Goal: Information Seeking & Learning: Learn about a topic

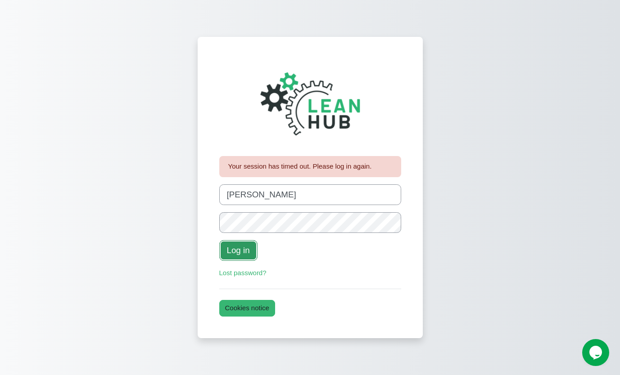
click at [244, 256] on button "Log in" at bounding box center [238, 250] width 38 height 21
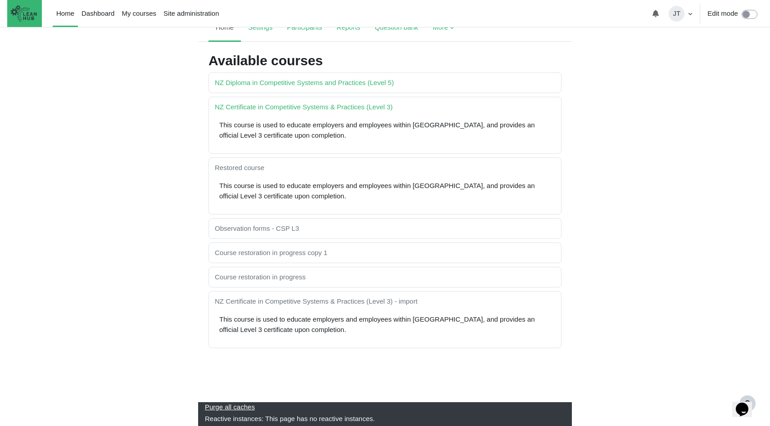
scroll to position [98, 0]
click at [307, 103] on link "NZ Certificate in Competitive Systems & Practices (Level 3)" at bounding box center [304, 107] width 178 height 8
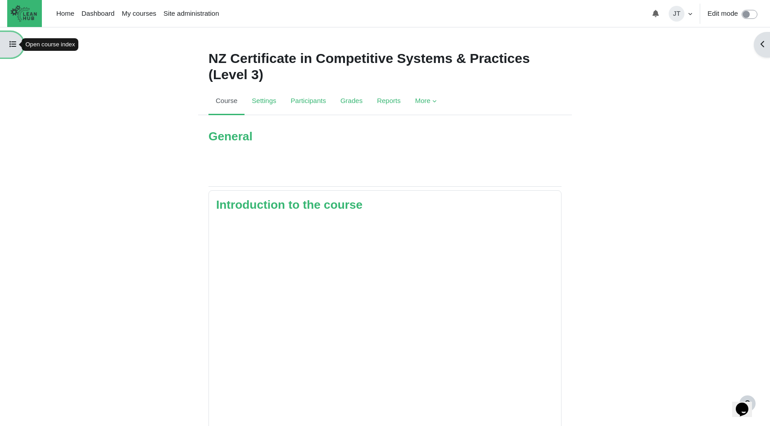
click at [9, 46] on button "Open course index" at bounding box center [11, 45] width 23 height 26
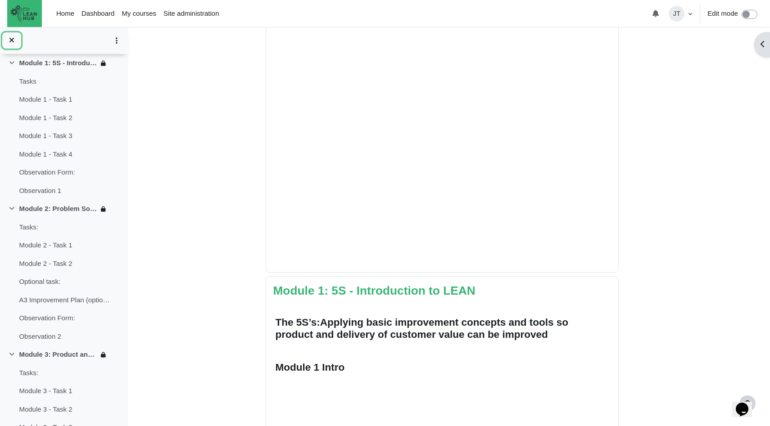
scroll to position [3, 0]
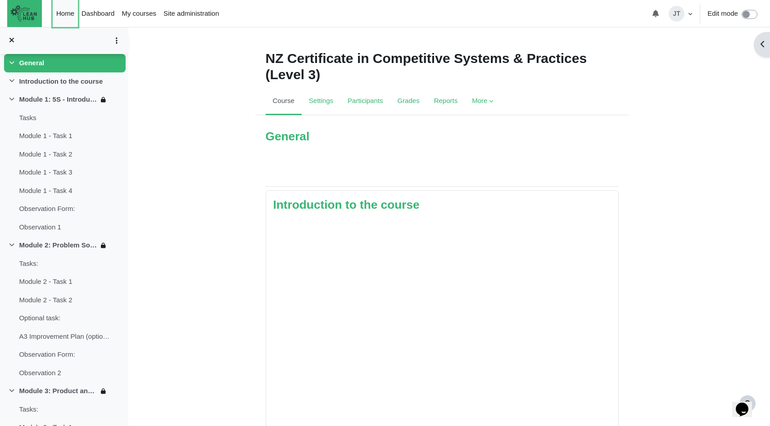
click at [58, 10] on link "Home" at bounding box center [65, 13] width 25 height 27
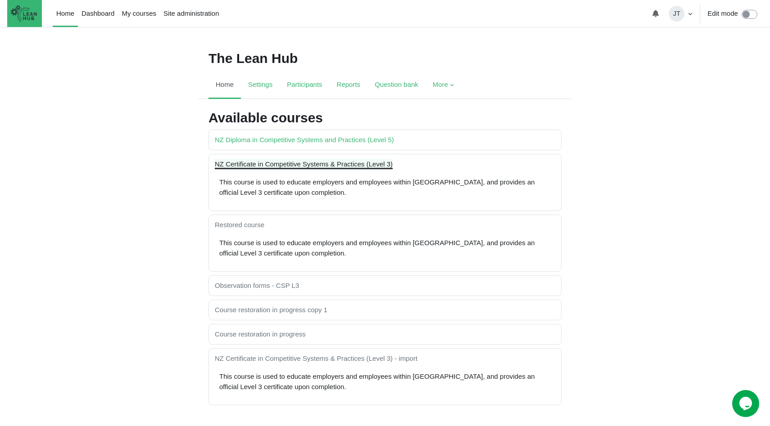
click at [306, 167] on link "NZ Certificate in Competitive Systems & Practices (Level 3)" at bounding box center [304, 164] width 178 height 8
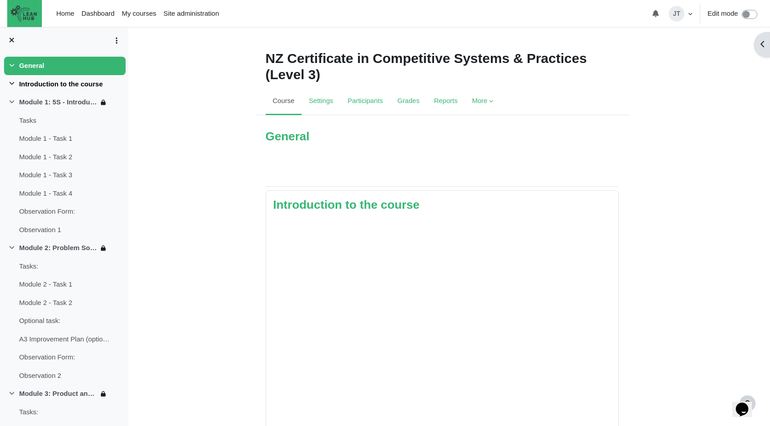
click at [72, 85] on link "Introduction to the course" at bounding box center [61, 84] width 84 height 10
click at [9, 82] on icon at bounding box center [11, 84] width 7 height 7
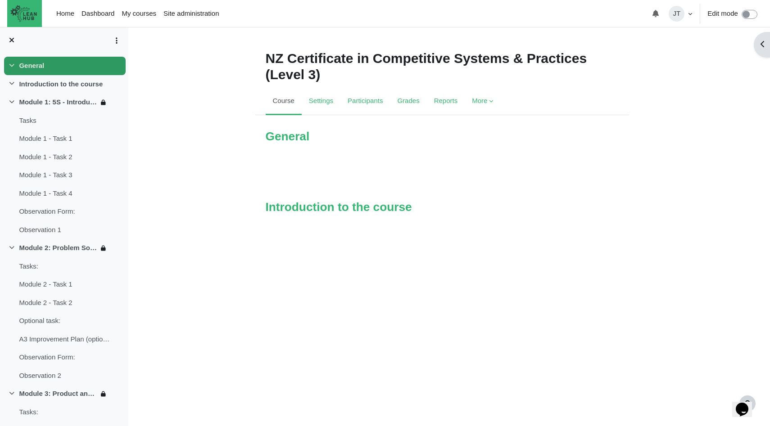
click at [59, 66] on div "Expand Collapse General Highlighted" at bounding box center [64, 66] width 121 height 18
click at [25, 63] on link "General" at bounding box center [31, 66] width 25 height 10
click at [43, 87] on link "Introduction to the course" at bounding box center [61, 84] width 84 height 10
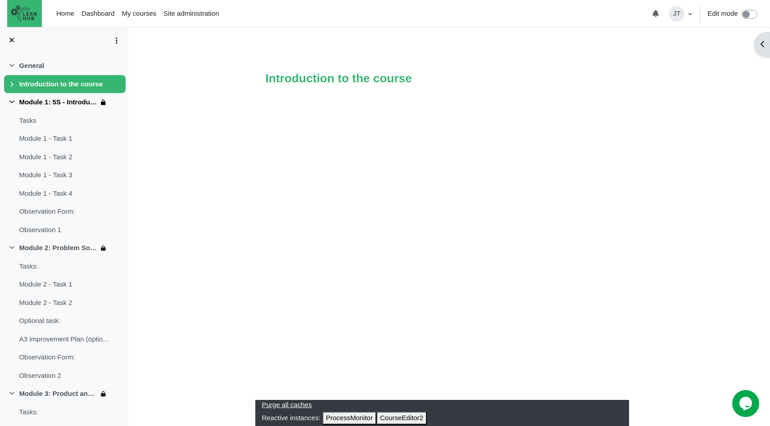
click at [73, 101] on link "Module 1: 5S - Introduction to LEAN" at bounding box center [58, 102] width 79 height 10
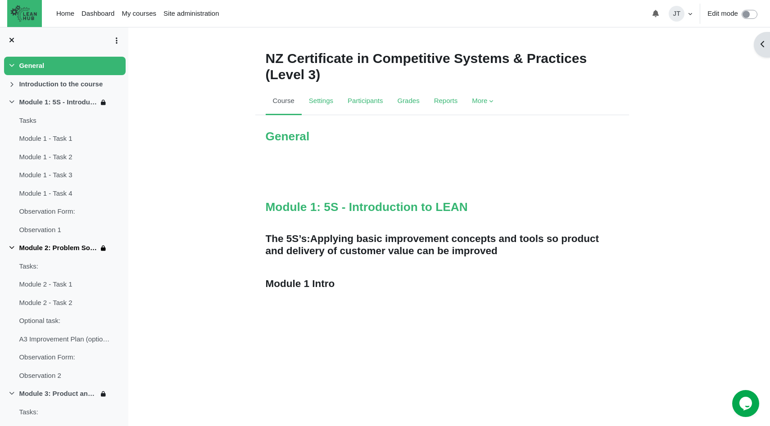
click at [48, 246] on link "Module 2: Problem Solving" at bounding box center [58, 248] width 79 height 10
click at [21, 248] on link "Module 2: Problem Solving" at bounding box center [58, 248] width 79 height 10
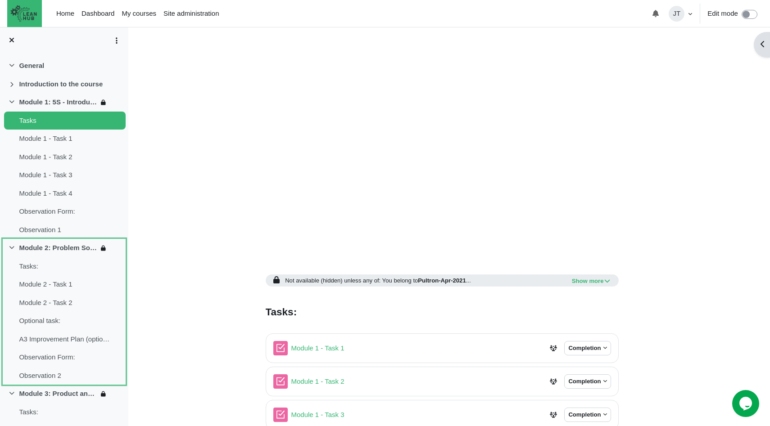
scroll to position [472, 0]
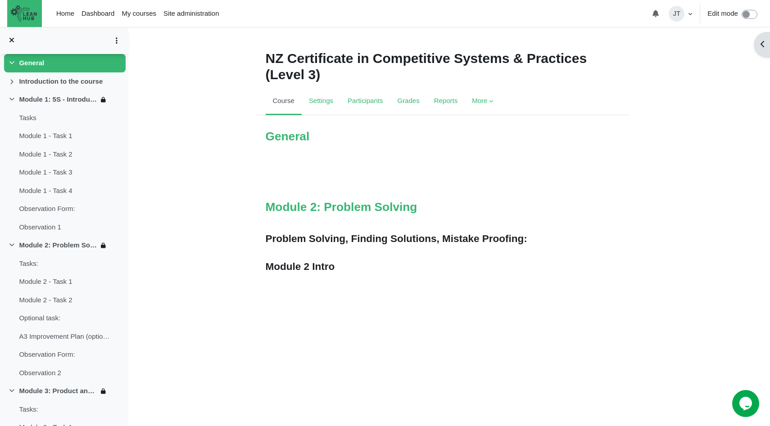
scroll to position [149, 0]
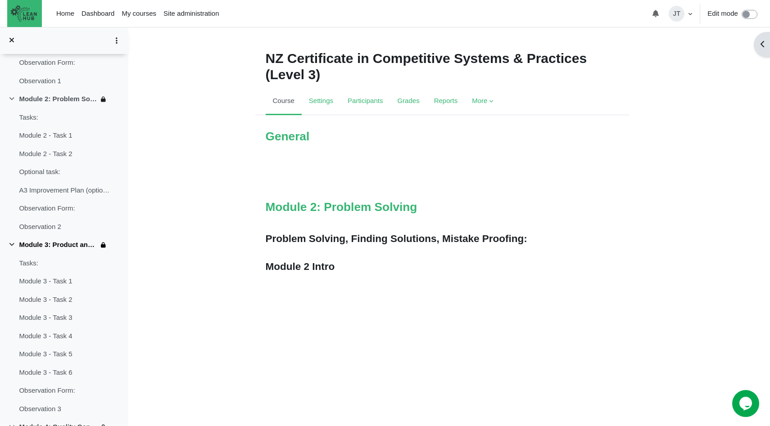
click at [75, 244] on link "Module 3: Product and Process" at bounding box center [58, 245] width 79 height 10
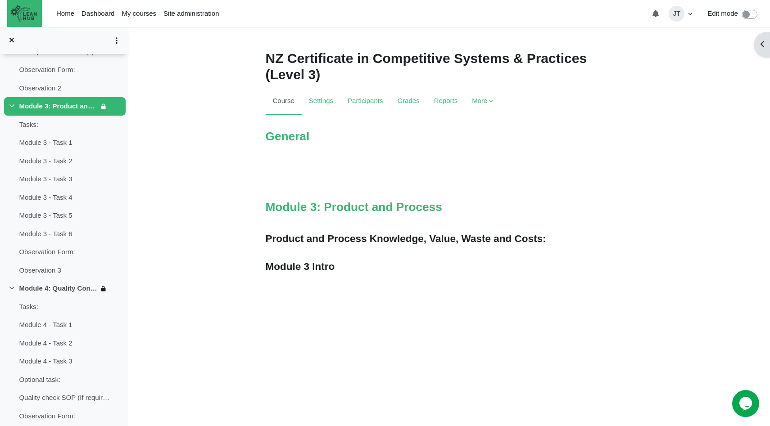
scroll to position [3, 0]
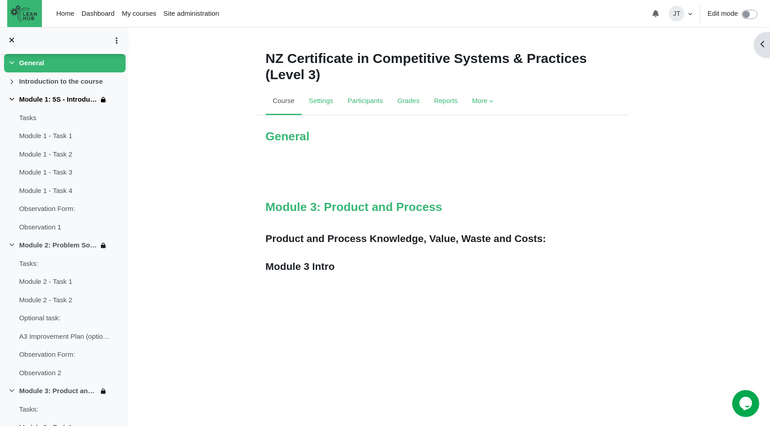
click at [10, 95] on link "Expand Collapse" at bounding box center [13, 100] width 11 height 10
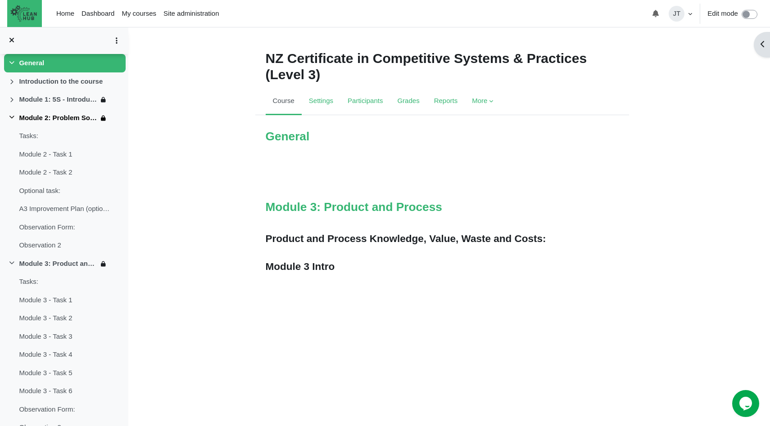
click at [10, 116] on icon at bounding box center [11, 117] width 7 height 7
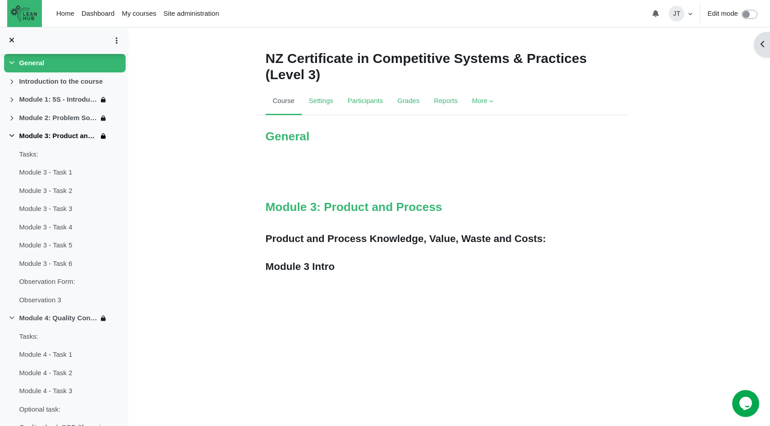
click at [12, 137] on icon at bounding box center [11, 136] width 7 height 7
click at [71, 154] on link "Module 4: Quality Control and Assurance" at bounding box center [58, 154] width 79 height 10
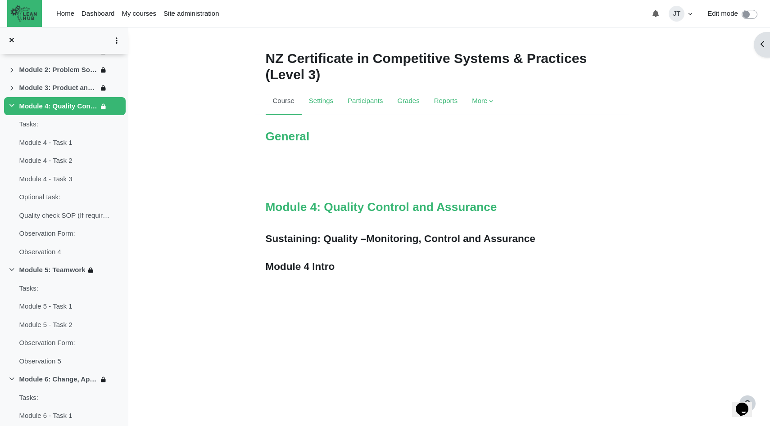
scroll to position [3, 0]
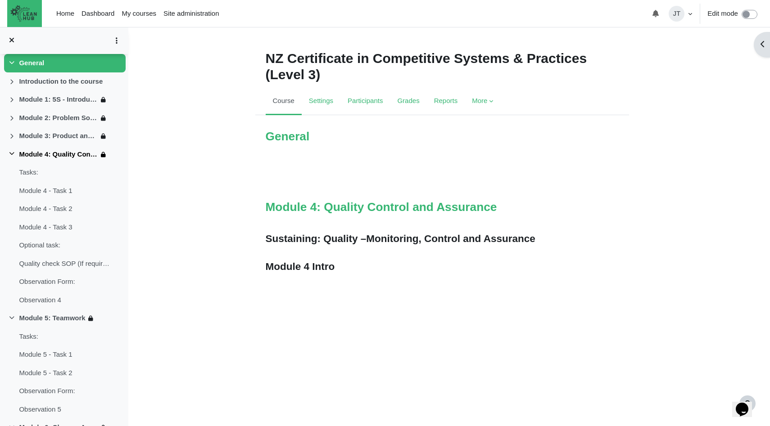
click at [11, 150] on link "Expand Collapse" at bounding box center [13, 154] width 11 height 10
click at [11, 171] on icon at bounding box center [11, 172] width 7 height 7
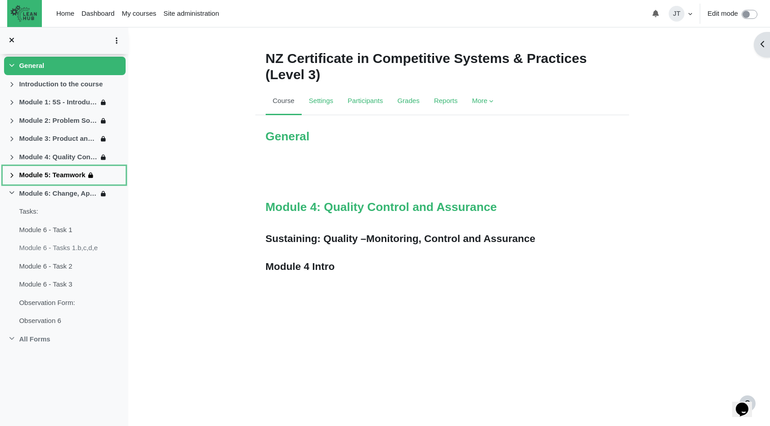
scroll to position [0, 0]
click at [36, 192] on link "Module 6: Change, Apply, Improve and Sustain" at bounding box center [58, 194] width 79 height 10
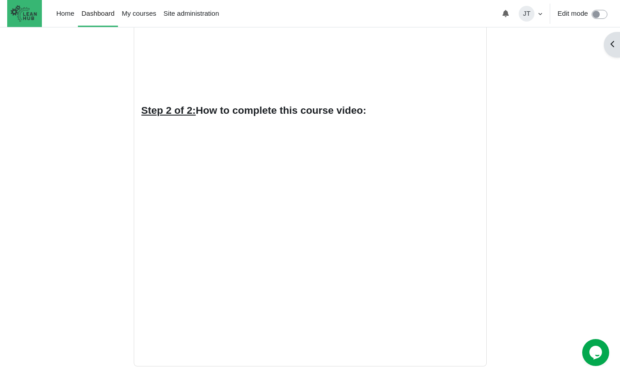
scroll to position [106, 0]
